Goal: Entertainment & Leisure: Consume media (video, audio)

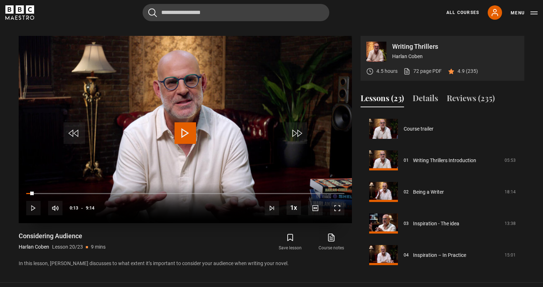
scroll to position [603, 0]
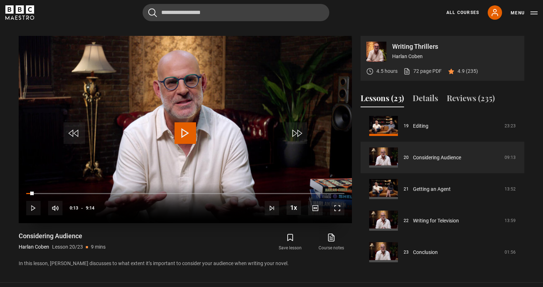
click at [185, 125] on span "Video Player" at bounding box center [185, 133] width 22 height 22
click at [335, 204] on span "Video Player" at bounding box center [337, 208] width 14 height 14
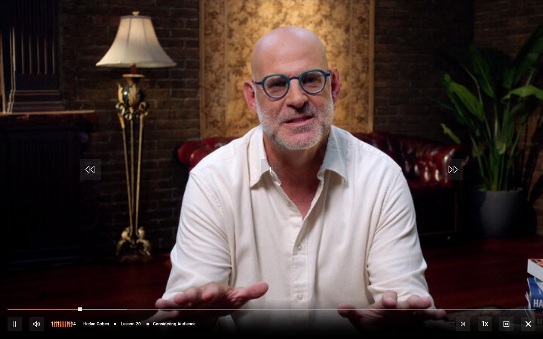
click at [39, 287] on span "Video Player" at bounding box center [36, 324] width 14 height 14
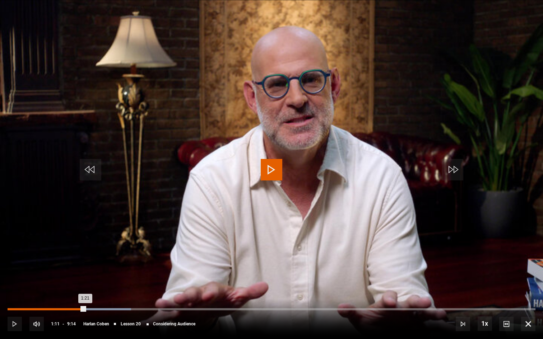
click at [76, 287] on div "1:11" at bounding box center [76, 309] width 1 height 2
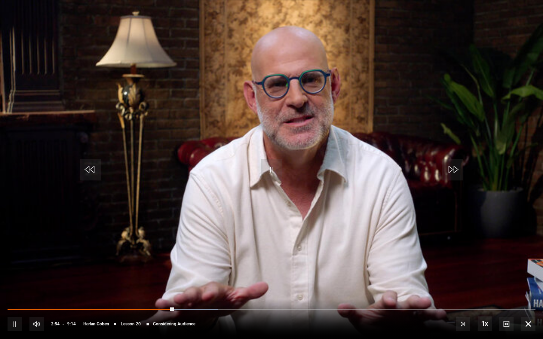
click at [157, 287] on div "10s Skip Back 10 seconds Pause 10s Skip Forward 10 seconds Loaded : 39.95% 2:37…" at bounding box center [271, 319] width 543 height 40
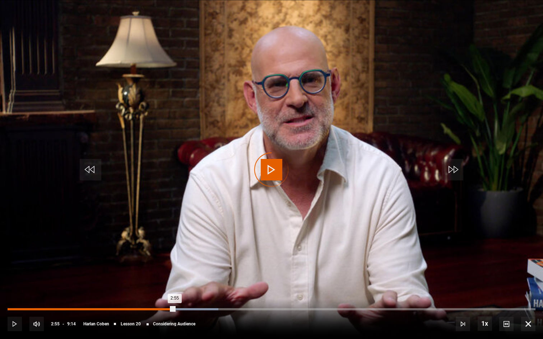
click at [151, 287] on div "2:31" at bounding box center [151, 309] width 1 height 2
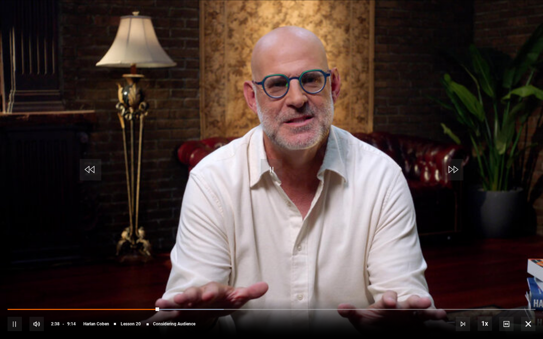
click at [140, 287] on div "10s Skip Back 10 seconds Pause 10s Skip Forward 10 seconds Loaded : 40.93% 2:27…" at bounding box center [271, 319] width 543 height 40
click at [134, 287] on div "10s Skip Back 10 seconds Pause 10s Skip Forward 10 seconds Loaded : 40.93% 2:27…" at bounding box center [271, 319] width 543 height 40
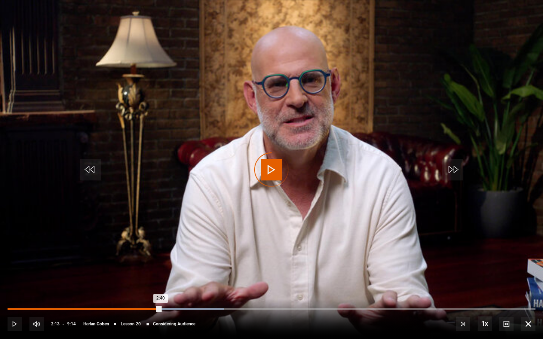
click at [135, 287] on div "2:13" at bounding box center [135, 309] width 1 height 2
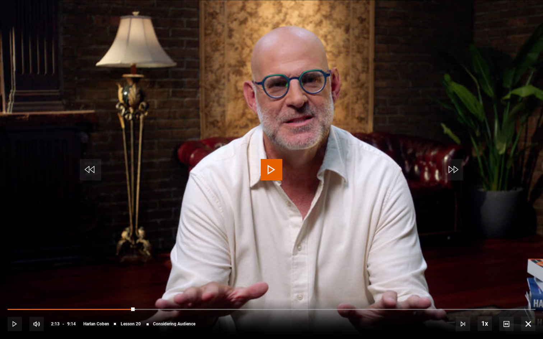
click at [270, 172] on span "Video Player" at bounding box center [272, 170] width 22 height 22
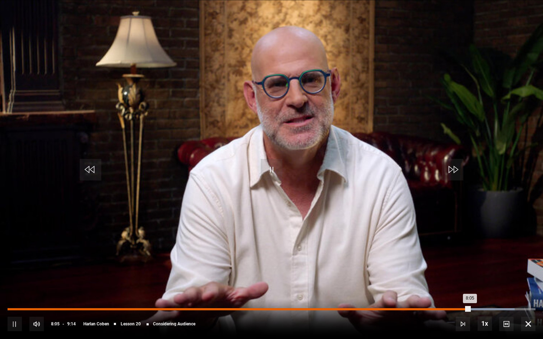
click at [446, 287] on div "Loaded : 96.01% 7:42 8:05" at bounding box center [272, 309] width 528 height 2
click at [437, 287] on div "7:30" at bounding box center [437, 309] width 1 height 2
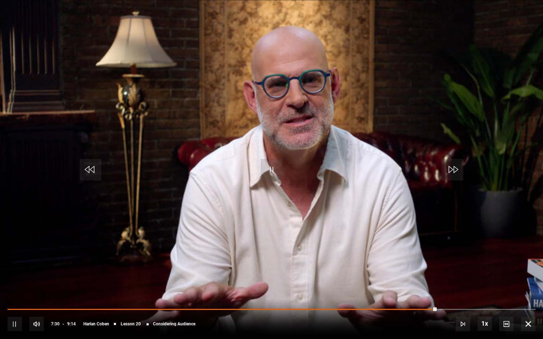
click at [272, 169] on span "Video Player" at bounding box center [272, 170] width 22 height 22
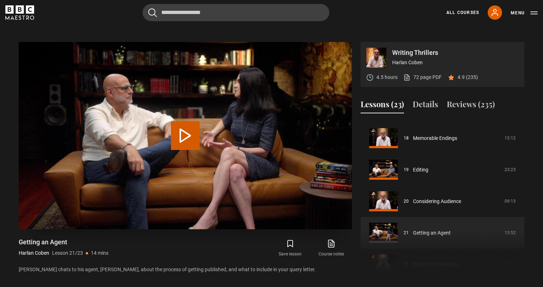
scroll to position [283, 0]
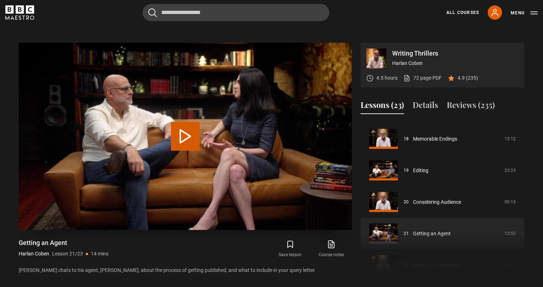
click at [183, 131] on button "Play Lesson Getting an Agent" at bounding box center [185, 136] width 29 height 29
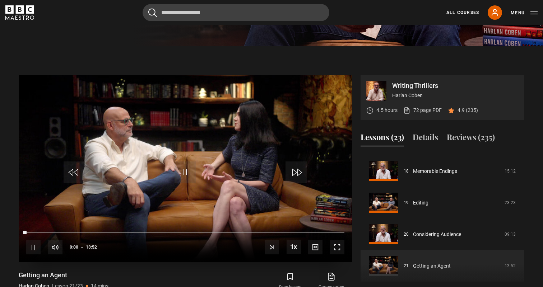
scroll to position [250, 0]
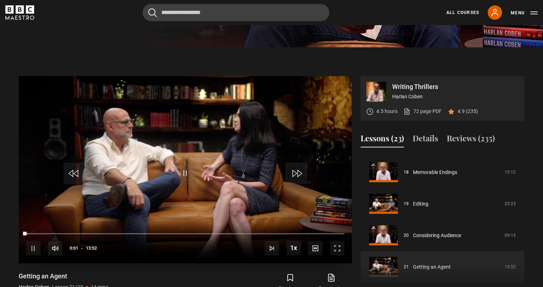
click at [339, 244] on span "Video Player" at bounding box center [337, 248] width 14 height 14
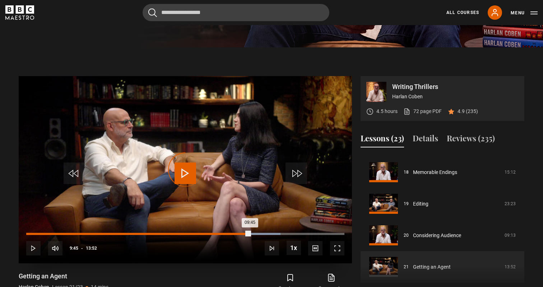
drag, startPoint x: 255, startPoint y: 228, endPoint x: 249, endPoint y: 228, distance: 5.7
click at [249, 233] on div "09:45" at bounding box center [138, 234] width 224 height 2
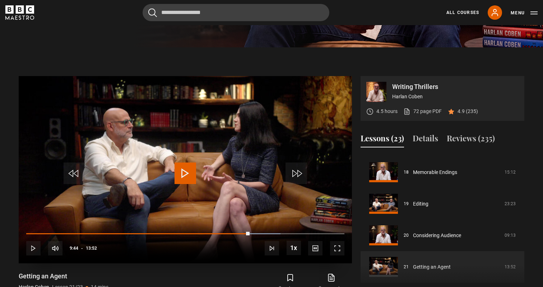
click at [182, 165] on span "Video Player" at bounding box center [185, 174] width 22 height 22
click at [186, 168] on span "Video Player" at bounding box center [185, 174] width 22 height 22
click at [184, 165] on span "Video Player" at bounding box center [185, 174] width 22 height 22
click at [247, 226] on div "10s Skip Back 10 seconds Pause 10s Skip Forward 10 seconds Loaded : 79.93% 09:3…" at bounding box center [185, 244] width 333 height 40
click at [249, 226] on div "10s Skip Back 10 seconds Pause 10s Skip Forward 10 seconds Loaded : 79.93% 09:3…" at bounding box center [185, 244] width 333 height 40
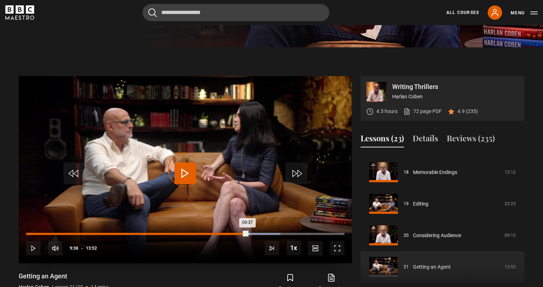
drag, startPoint x: 259, startPoint y: 226, endPoint x: 244, endPoint y: 226, distance: 14.7
click at [244, 233] on div "09:37" at bounding box center [136, 234] width 221 height 2
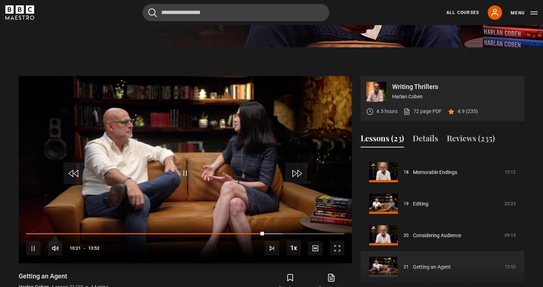
click at [125, 179] on video "Video Player" at bounding box center [185, 169] width 333 height 187
click at [185, 167] on span "Video Player" at bounding box center [185, 174] width 22 height 22
click at [246, 226] on div "10s Skip Back 10 seconds Pause 10s Skip Forward 10 seconds Loaded : 81.37% 09:3…" at bounding box center [185, 244] width 333 height 40
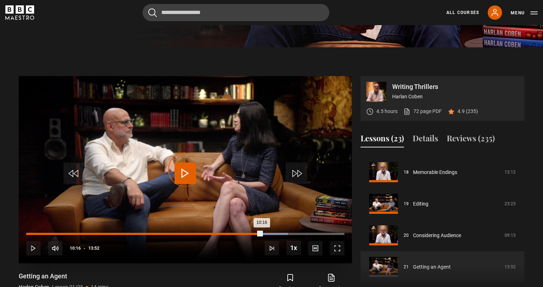
drag, startPoint x: 262, startPoint y: 227, endPoint x: 230, endPoint y: 227, distance: 31.2
click at [231, 233] on div "08:55" at bounding box center [231, 234] width 1 height 2
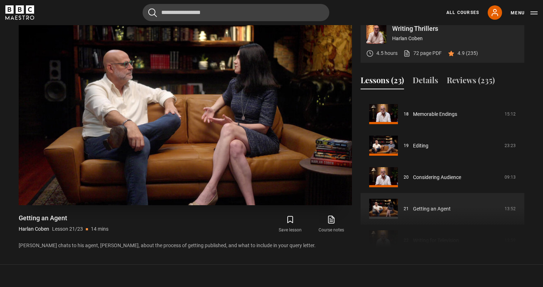
scroll to position [309, 0]
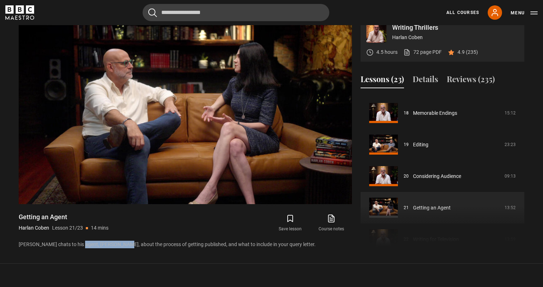
drag, startPoint x: 118, startPoint y: 238, endPoint x: 77, endPoint y: 237, distance: 41.3
click at [77, 241] on p "Harlan chats to his agent, Lisa Erbach Vance, about the process of getting publ…" at bounding box center [185, 245] width 333 height 8
copy p "Lisa Erbach Vance,"
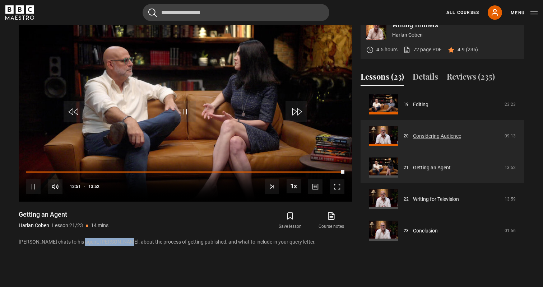
scroll to position [322, 0]
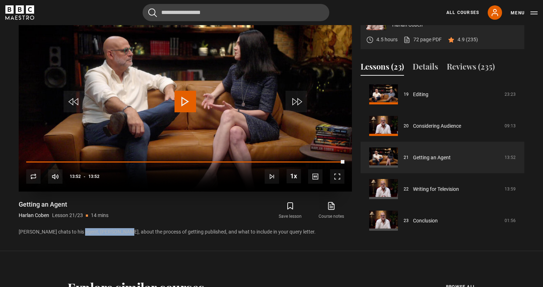
click at [185, 94] on span "Video Player" at bounding box center [185, 102] width 22 height 22
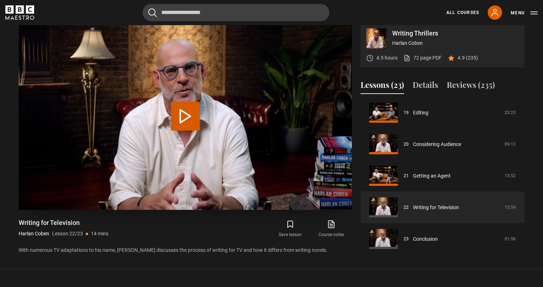
scroll to position [304, 0]
click at [181, 110] on button "Play Lesson Writing for Television" at bounding box center [185, 116] width 29 height 29
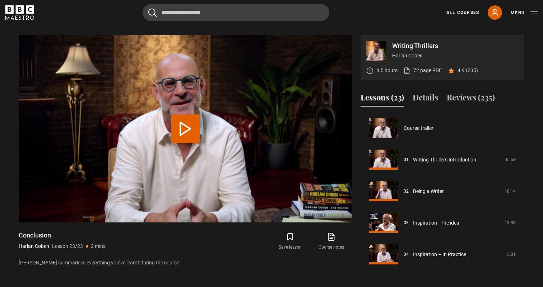
scroll to position [603, 0]
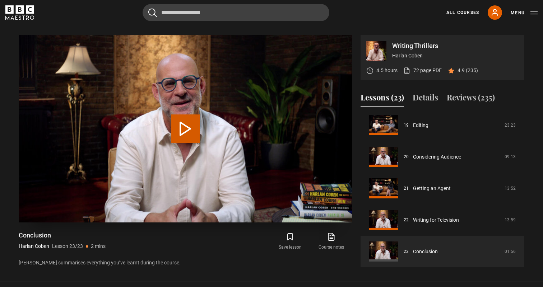
click at [185, 124] on button "Play Lesson Conclusion" at bounding box center [185, 129] width 29 height 29
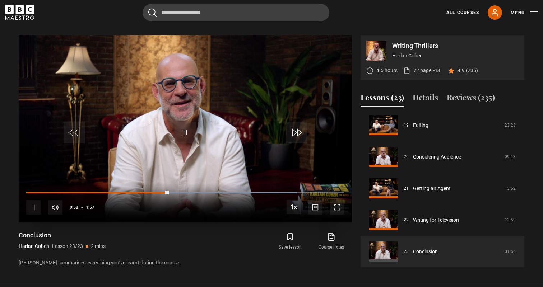
click at [185, 123] on span "Video Player" at bounding box center [185, 133] width 22 height 22
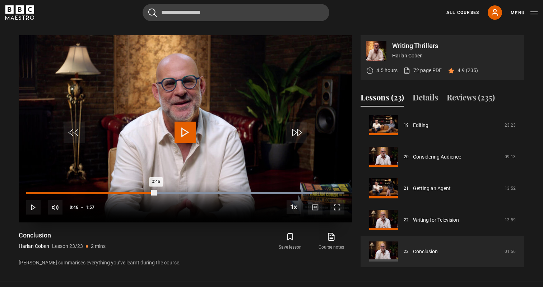
drag, startPoint x: 166, startPoint y: 186, endPoint x: 154, endPoint y: 186, distance: 12.6
click at [154, 192] on div "0:46" at bounding box center [91, 193] width 130 height 2
click at [32, 200] on span "Video Player" at bounding box center [33, 207] width 14 height 14
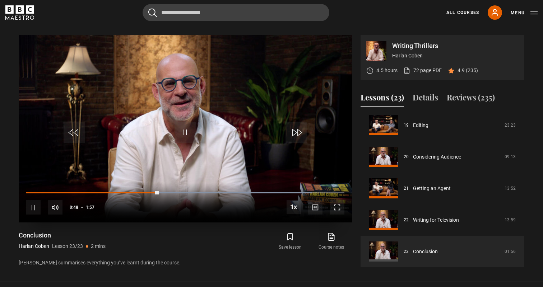
click at [145, 185] on div "10s Skip Back 10 seconds Pause 10s Skip Forward 10 seconds Loaded : 89.68% 0:36…" at bounding box center [185, 203] width 333 height 40
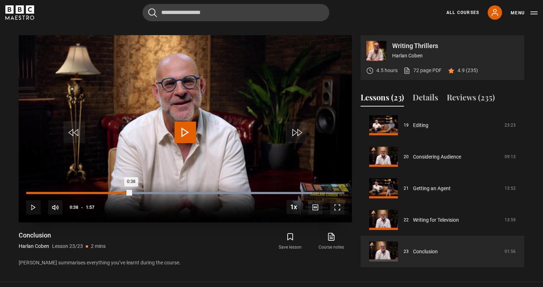
drag, startPoint x: 159, startPoint y: 186, endPoint x: 131, endPoint y: 185, distance: 28.0
click at [131, 192] on div "0:38" at bounding box center [78, 193] width 105 height 2
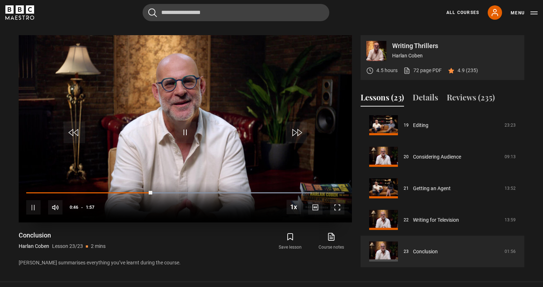
click at [140, 188] on div "10s Skip Back 10 seconds Pause 10s Skip Forward 10 seconds Loaded : 89.68% 0:12…" at bounding box center [185, 203] width 333 height 40
click at [186, 125] on span "Video Player" at bounding box center [185, 133] width 22 height 22
click at [186, 127] on span "Video Player" at bounding box center [185, 133] width 22 height 22
click at [183, 125] on span "Video Player" at bounding box center [185, 133] width 22 height 22
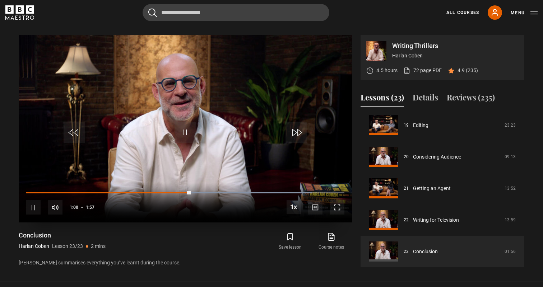
click at [185, 125] on span "Video Player" at bounding box center [185, 133] width 22 height 22
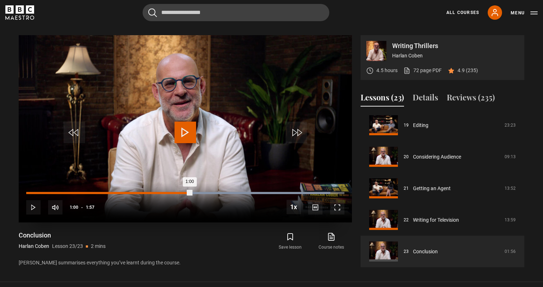
click at [179, 192] on div "Loaded : 95.59% 0:56 1:00" at bounding box center [185, 193] width 318 height 2
click at [186, 125] on span "Video Player" at bounding box center [185, 133] width 22 height 22
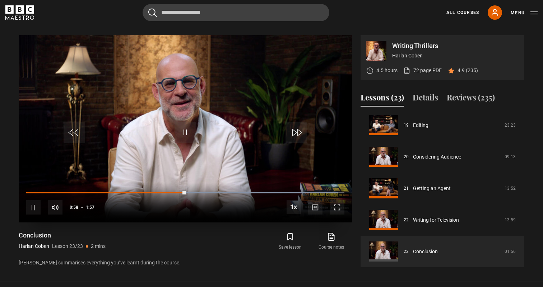
click at [172, 185] on div "10s Skip Back 10 seconds Pause 10s Skip Forward 10 seconds Loaded : 98.10% 0:56…" at bounding box center [185, 203] width 333 height 40
drag, startPoint x: 182, startPoint y: 185, endPoint x: 155, endPoint y: 185, distance: 27.3
click at [155, 185] on div "10s Skip Back 10 seconds Pause 10s Skip Forward 10 seconds Loaded : 98.10% 0:56…" at bounding box center [185, 203] width 333 height 40
drag, startPoint x: 172, startPoint y: 185, endPoint x: 159, endPoint y: 185, distance: 12.9
click at [159, 185] on div "10s Skip Back 10 seconds Play 10s Skip Forward 10 seconds Loaded : 98.10% 0:59 …" at bounding box center [185, 203] width 333 height 40
